Goal: Task Accomplishment & Management: Use online tool/utility

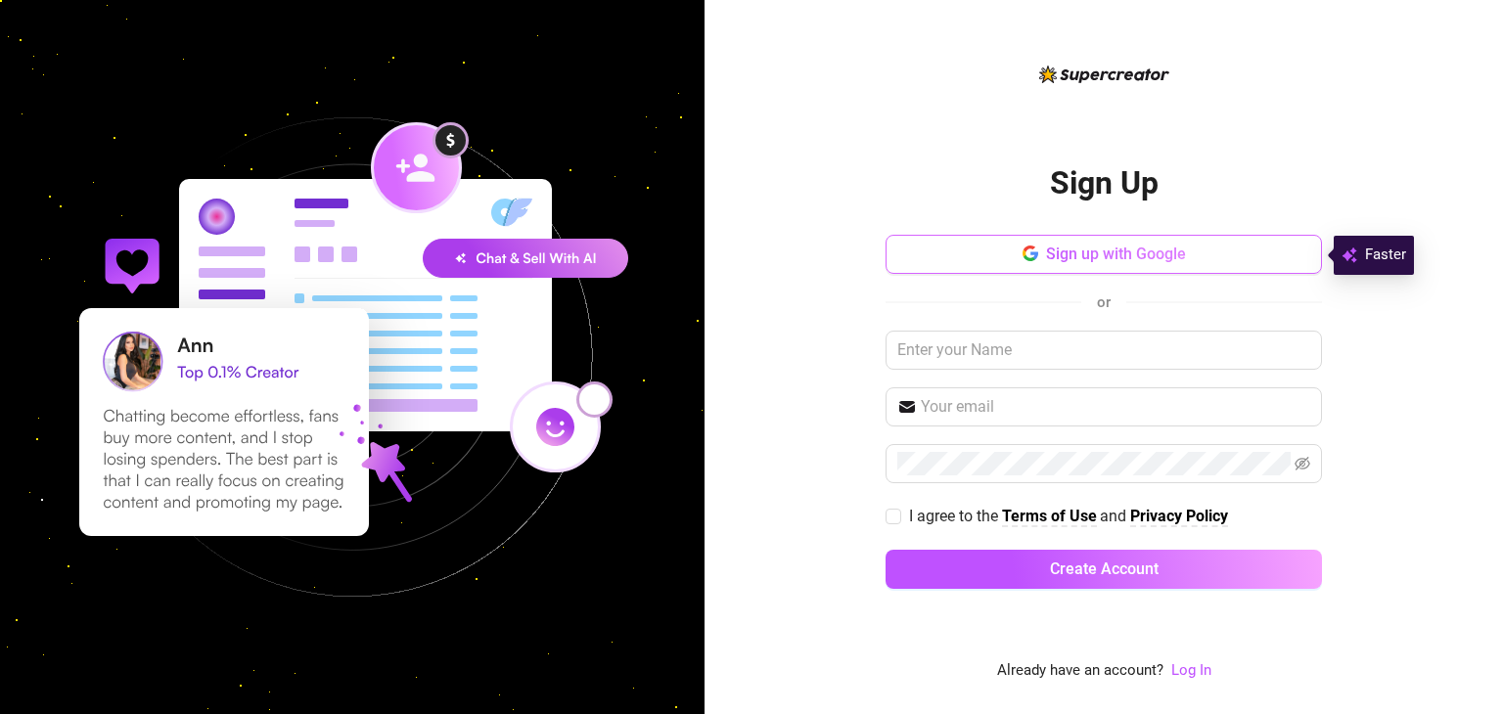
click at [970, 263] on button "Sign up with Google" at bounding box center [1103, 254] width 436 height 39
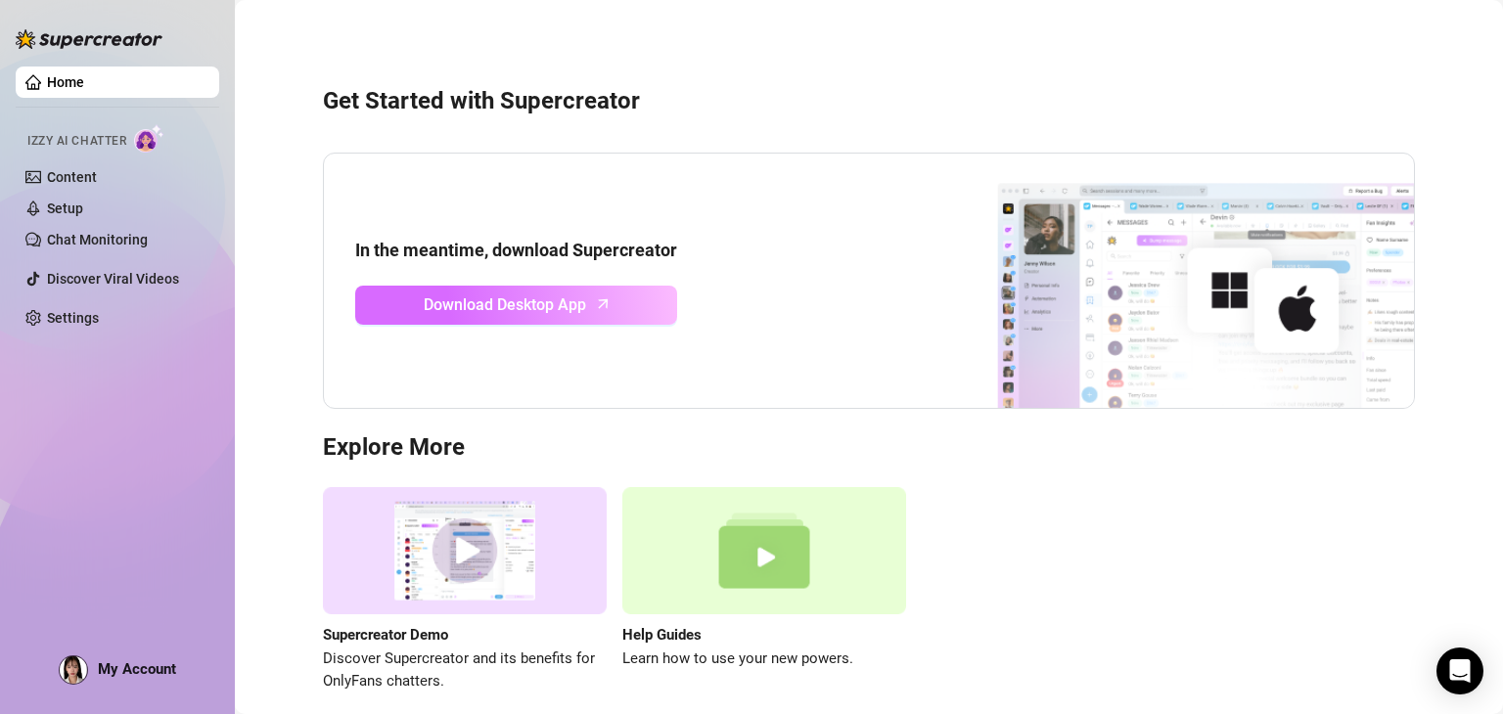
click at [593, 311] on link "Download Desktop App" at bounding box center [516, 305] width 322 height 39
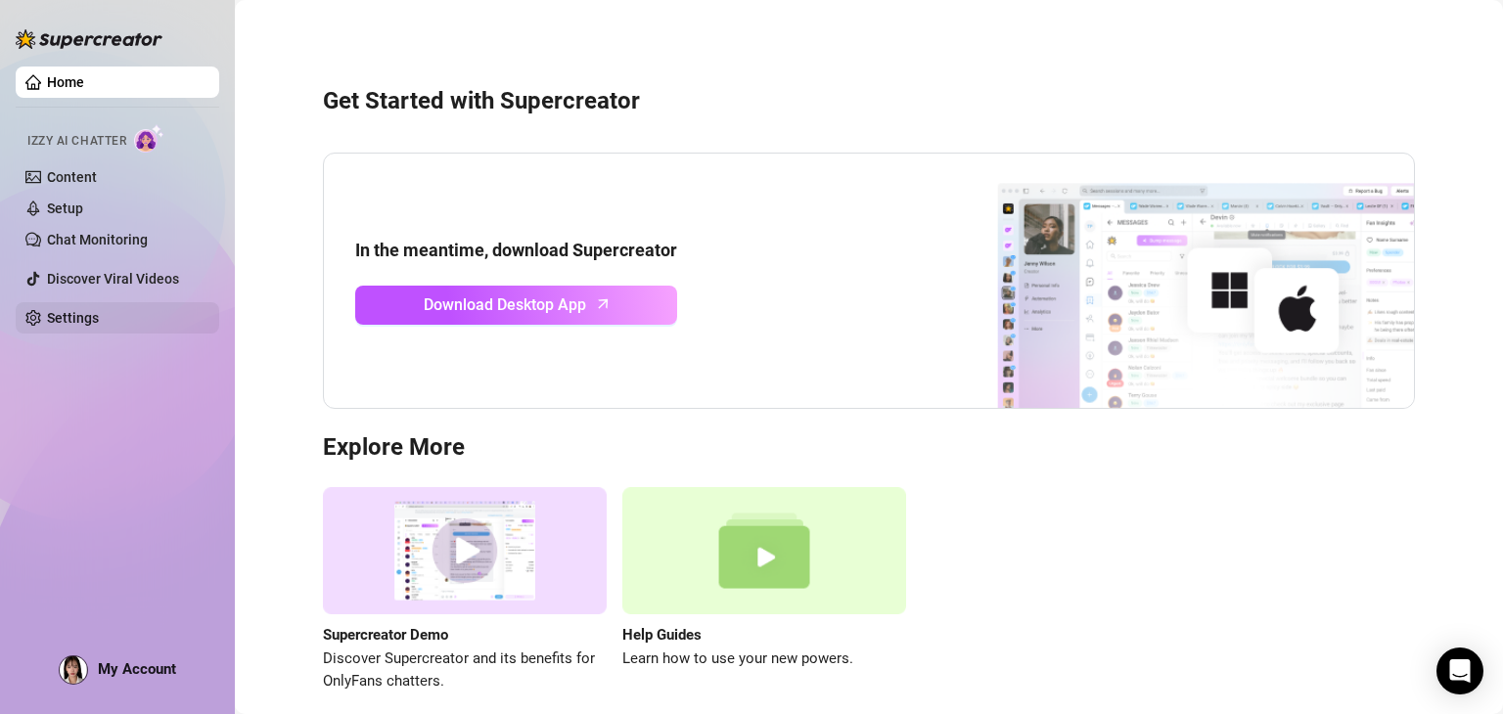
click at [99, 310] on link "Settings" at bounding box center [73, 318] width 52 height 16
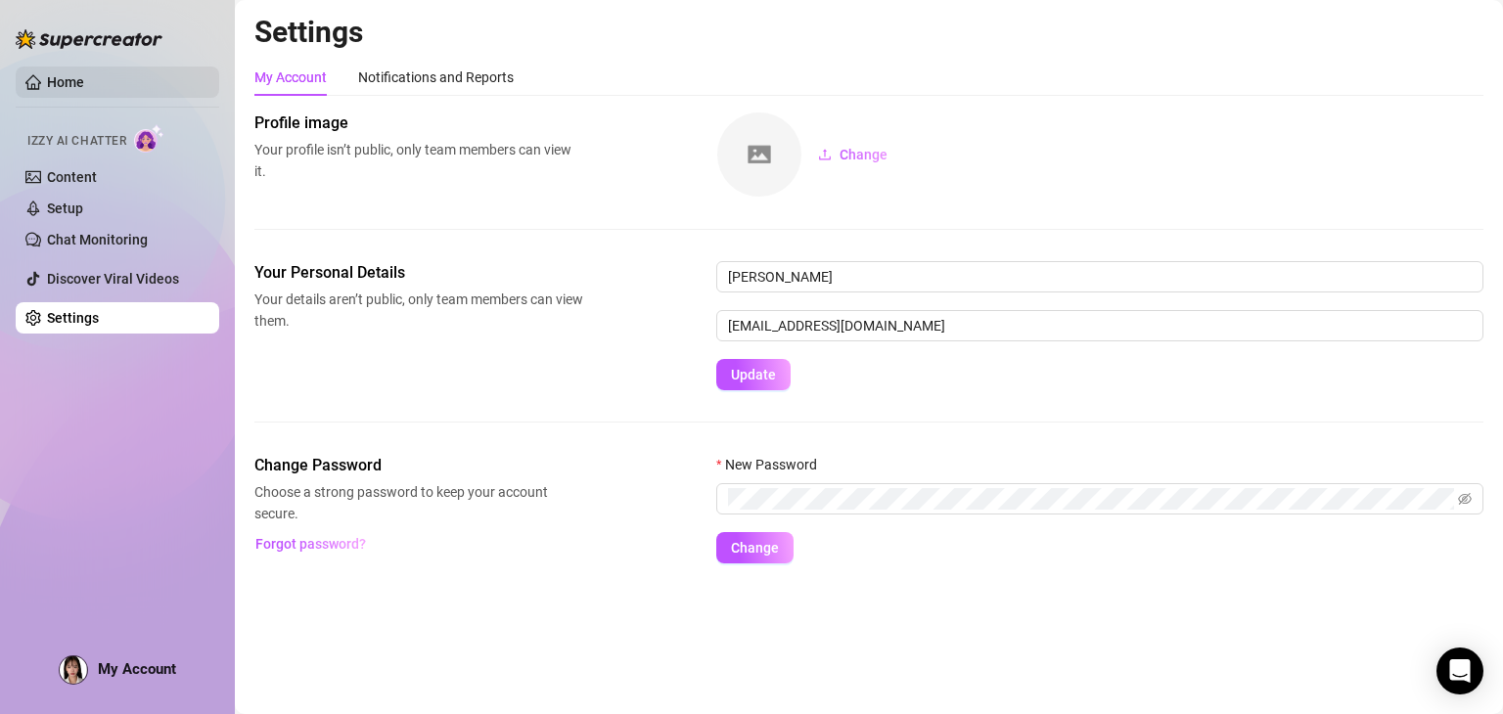
click at [77, 74] on link "Home" at bounding box center [65, 82] width 37 height 16
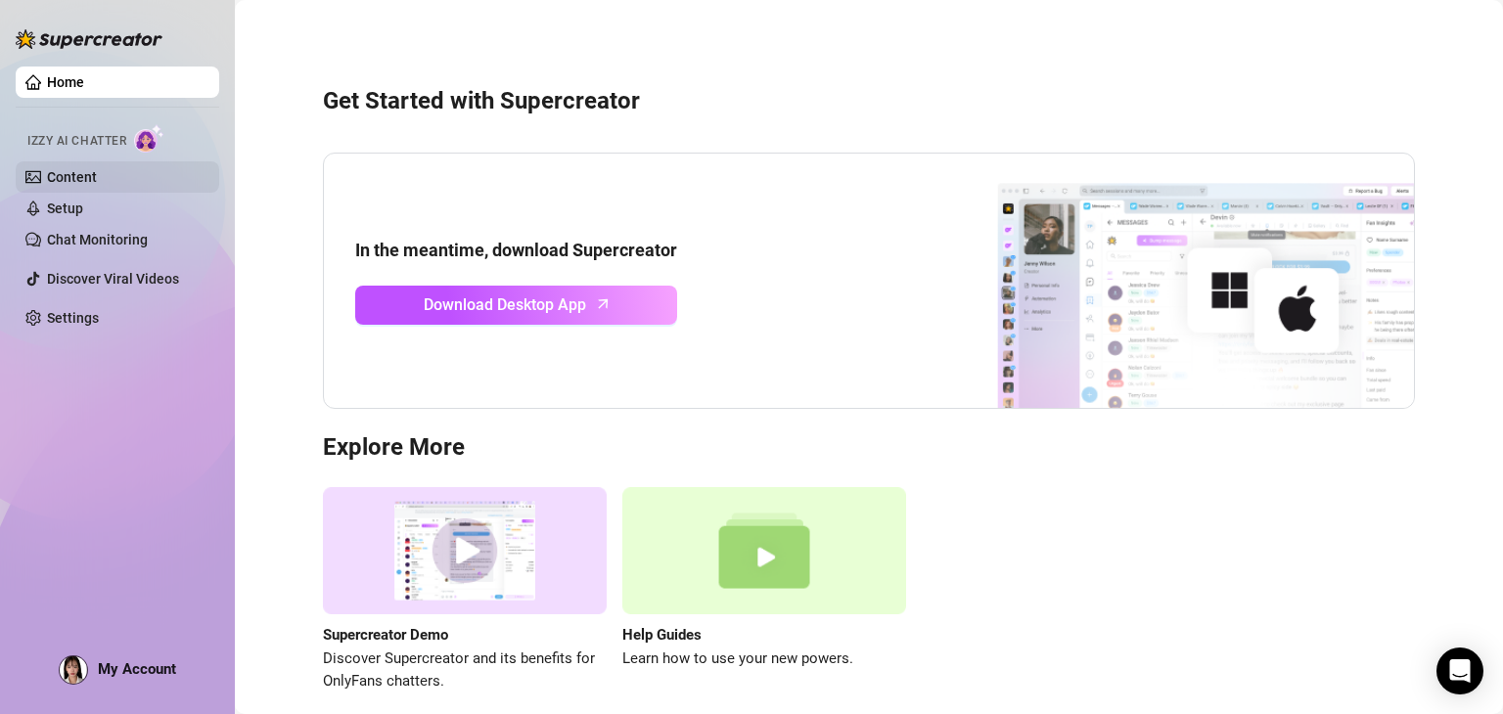
click at [97, 185] on link "Content" at bounding box center [72, 177] width 50 height 16
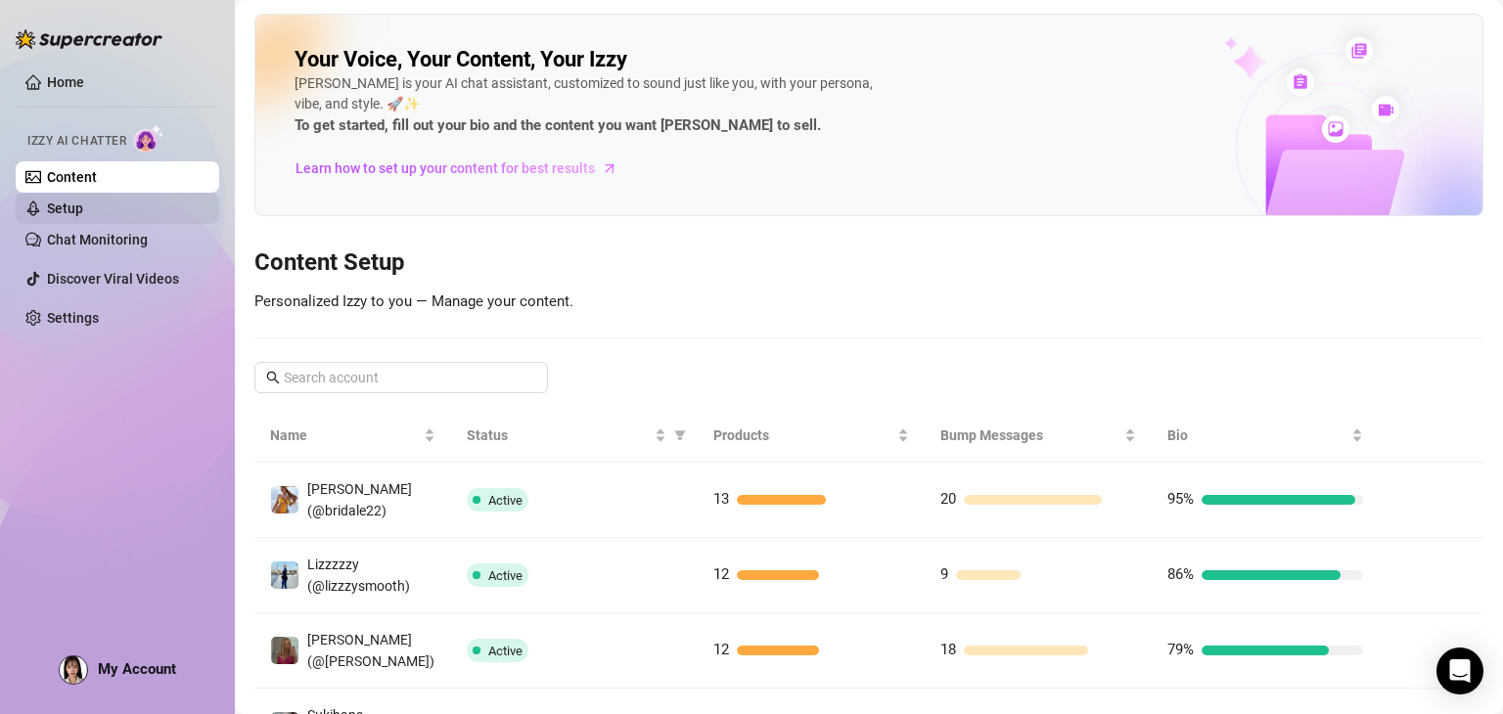
click at [83, 201] on link "Setup" at bounding box center [65, 209] width 36 height 16
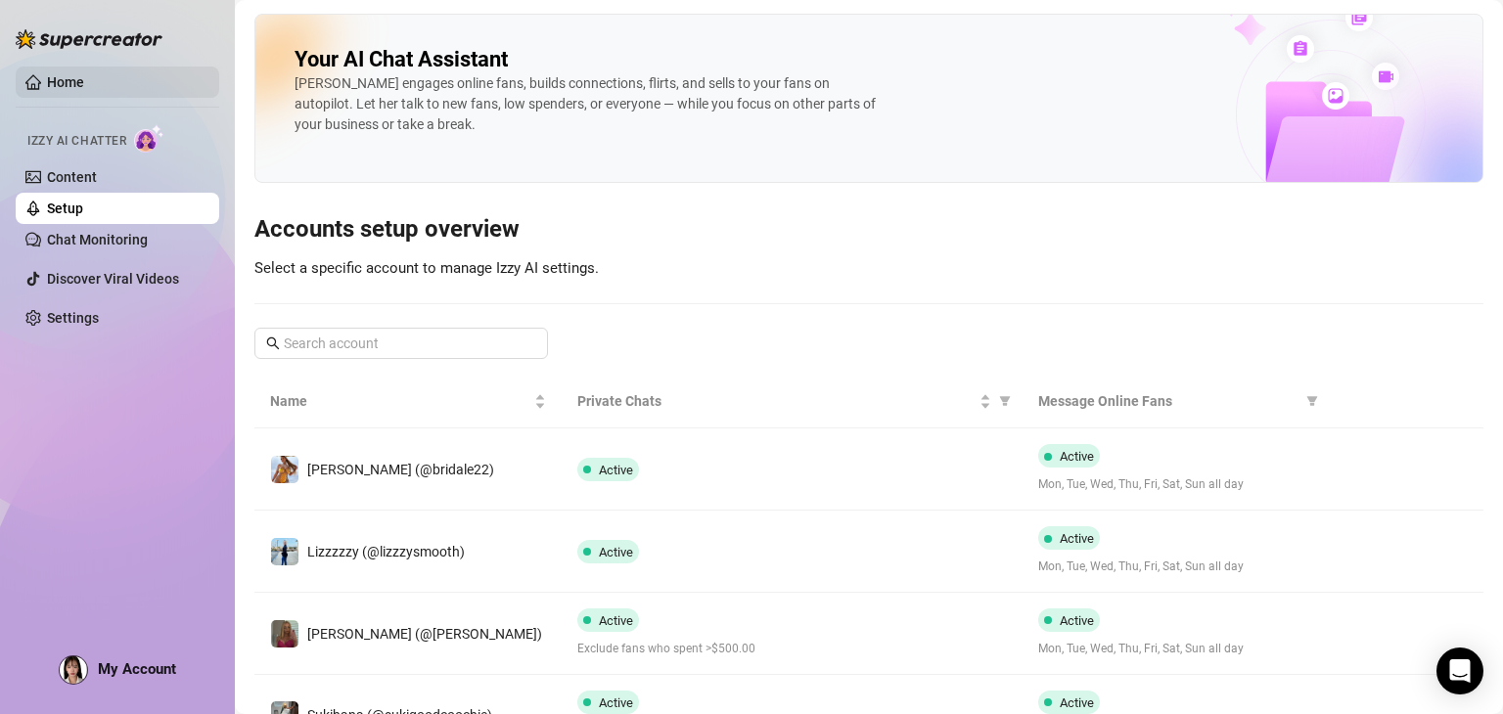
click at [84, 81] on link "Home" at bounding box center [65, 82] width 37 height 16
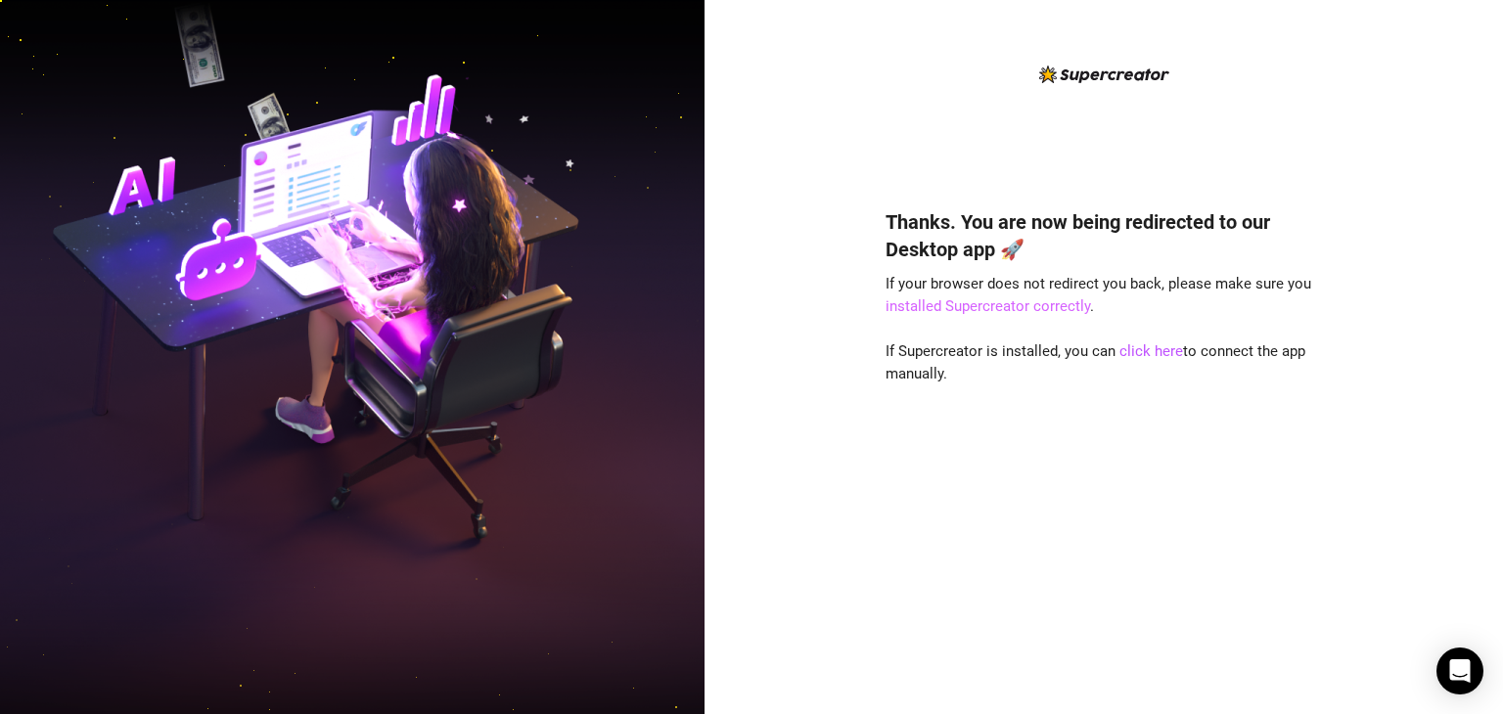
click at [975, 302] on link "installed Supercreator correctly" at bounding box center [987, 306] width 204 height 18
click at [1135, 353] on link "click here" at bounding box center [1151, 351] width 64 height 18
click at [1157, 349] on link "click here" at bounding box center [1151, 351] width 64 height 18
click at [1150, 353] on link "click here" at bounding box center [1151, 351] width 64 height 18
